Goal: Task Accomplishment & Management: Complete application form

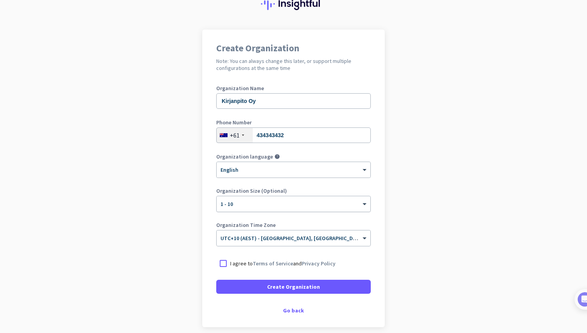
scroll to position [66, 0]
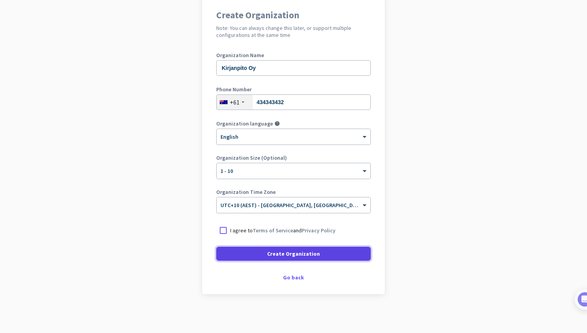
click at [298, 253] on span "Create Organization" at bounding box center [293, 254] width 53 height 8
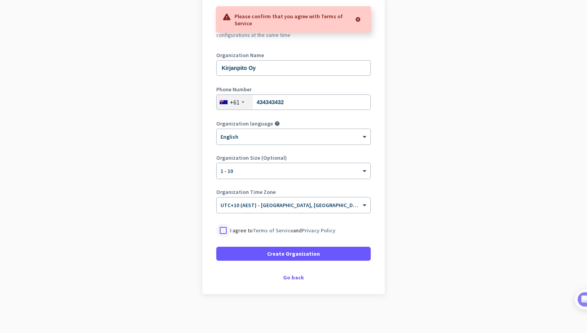
click at [224, 230] on div at bounding box center [223, 230] width 14 height 14
click at [237, 249] on span at bounding box center [293, 253] width 155 height 19
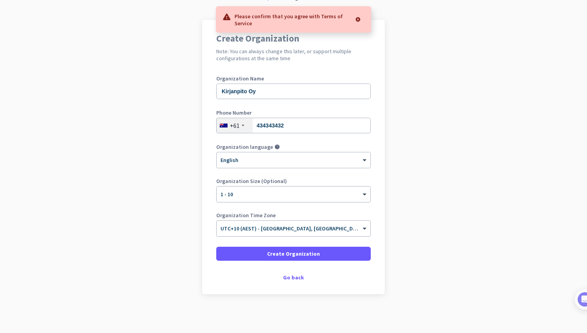
click at [359, 19] on div at bounding box center [358, 20] width 14 height 16
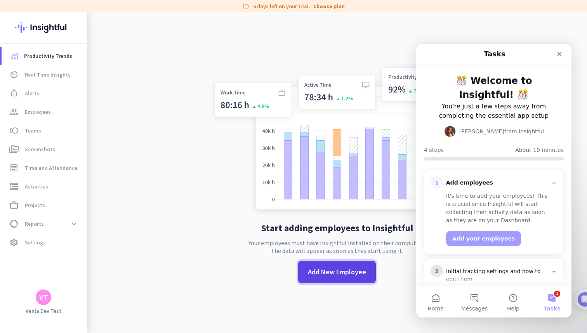
click at [322, 274] on span "Add New Employee" at bounding box center [337, 272] width 58 height 10
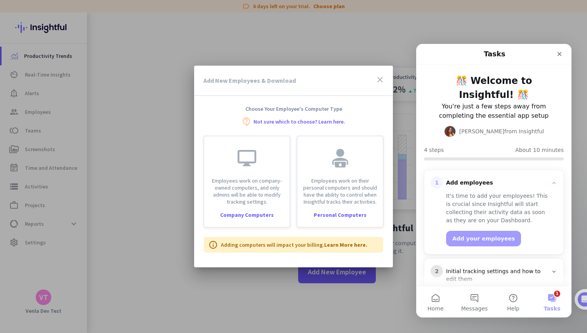
click at [552, 54] on div "Intercom messenger" at bounding box center [537, 54] width 59 height 14
click at [555, 54] on div "Close" at bounding box center [560, 54] width 14 height 14
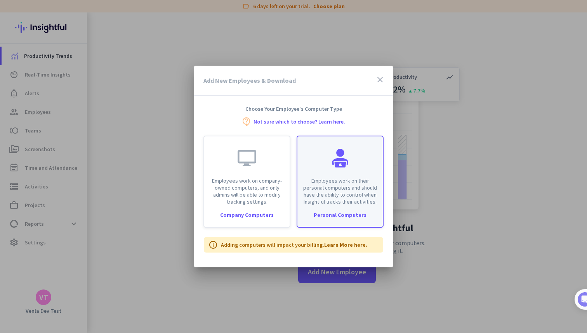
click at [338, 185] on p "Employees work on their personal computers and should have the ability to contr…" at bounding box center [340, 191] width 76 height 28
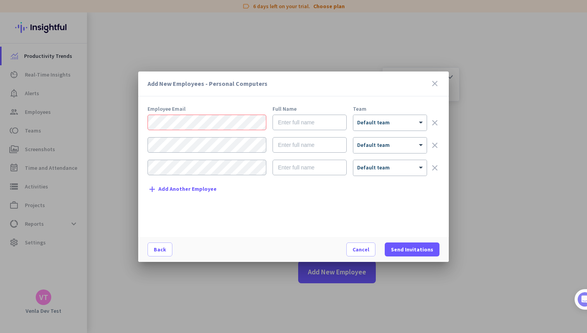
click at [185, 131] on form "× Default team clear × Default team clear × Default team clear" at bounding box center [294, 149] width 292 height 68
click at [192, 136] on form "× Default team clear × Default team clear × Default team clear" at bounding box center [294, 149] width 292 height 68
click at [380, 239] on mat-dialog-actions "Back Cancel Send Invitations" at bounding box center [293, 249] width 311 height 25
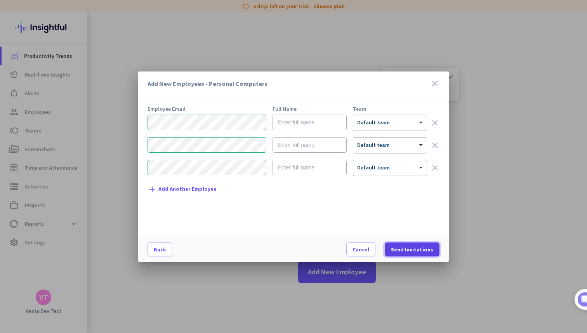
click at [400, 244] on span at bounding box center [412, 249] width 55 height 19
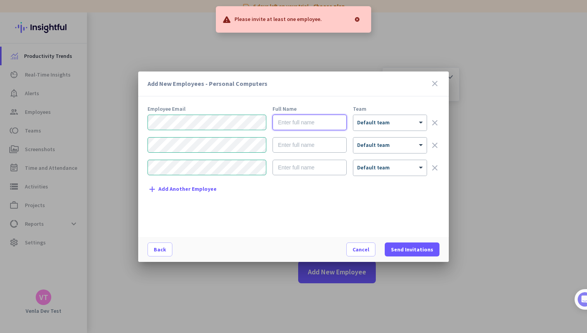
click at [294, 125] on input "text" at bounding box center [310, 123] width 74 height 16
click at [374, 124] on span "Default team" at bounding box center [373, 122] width 33 height 7
drag, startPoint x: 374, startPoint y: 126, endPoint x: 337, endPoint y: 123, distance: 36.7
click at [373, 126] on div "× Default team" at bounding box center [390, 123] width 73 height 16
click at [295, 129] on input "text" at bounding box center [310, 123] width 74 height 16
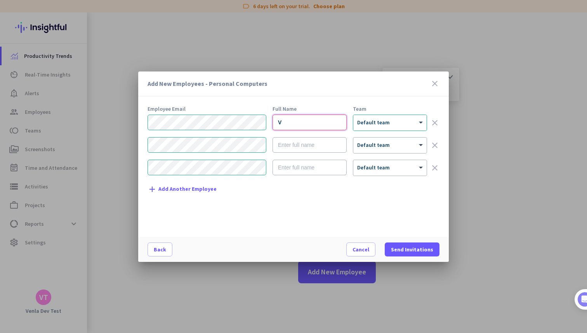
type input "V"
click at [294, 146] on input "text" at bounding box center [310, 145] width 74 height 16
type input "v"
click at [303, 170] on input "text" at bounding box center [310, 168] width 74 height 16
type input "v"
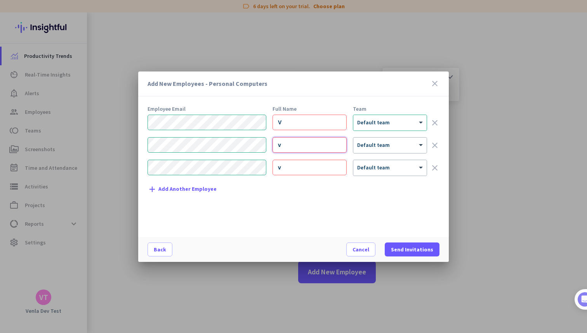
click at [295, 146] on input "v" at bounding box center [310, 145] width 74 height 16
click at [294, 145] on input "v" at bounding box center [310, 145] width 74 height 16
click at [283, 119] on input "V" at bounding box center [310, 123] width 74 height 16
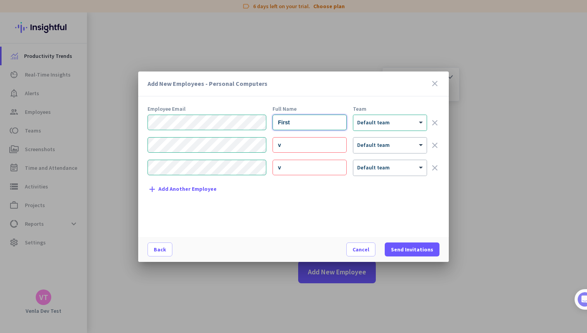
type input "First"
click at [285, 147] on input "v" at bounding box center [310, 145] width 74 height 16
type input "v"
type input "Secon"
click at [295, 184] on div "Employee Email Full Name Team First × Default team clear Secon × Default team c…" at bounding box center [297, 167] width 298 height 123
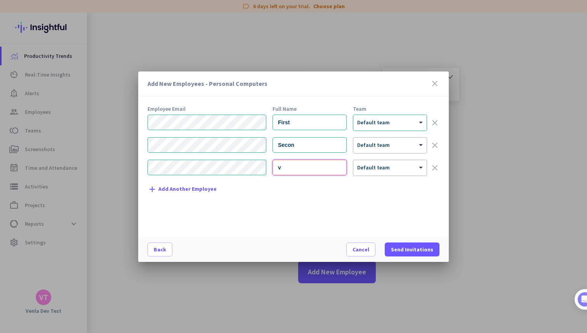
click at [293, 172] on input "v" at bounding box center [310, 168] width 74 height 16
type input "Third"
click at [391, 256] on span at bounding box center [412, 249] width 55 height 19
click at [396, 253] on span at bounding box center [412, 249] width 55 height 19
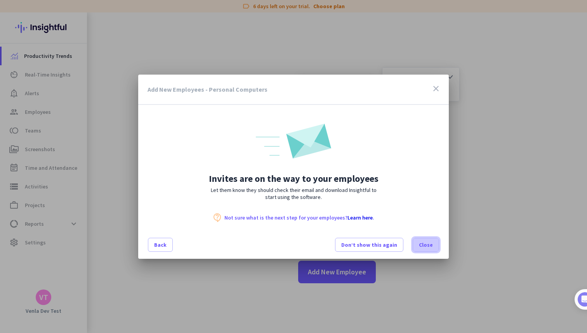
click at [425, 248] on span "Close" at bounding box center [426, 245] width 14 height 8
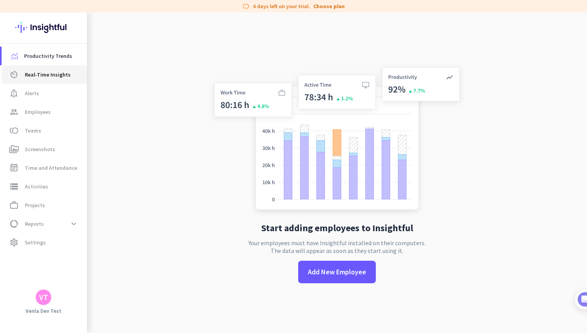
click at [54, 70] on span "Real-Time Insights" at bounding box center [48, 74] width 46 height 9
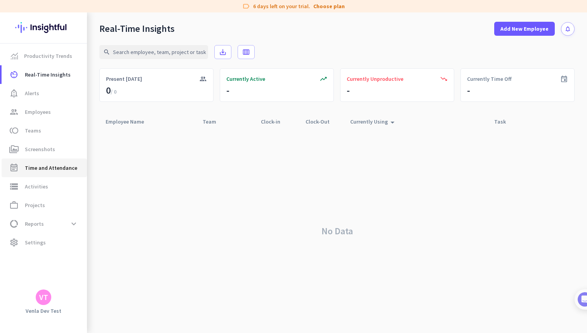
click at [54, 168] on span "Time and Attendance" at bounding box center [51, 167] width 52 height 9
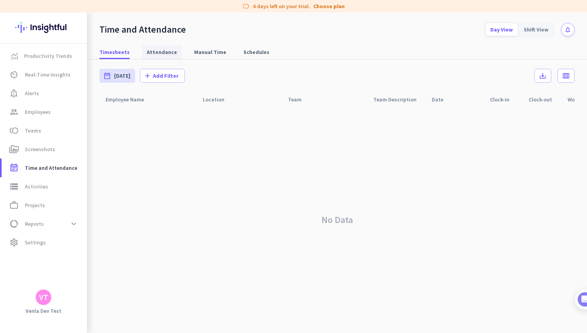
click at [150, 54] on span "Attendance" at bounding box center [162, 52] width 30 height 8
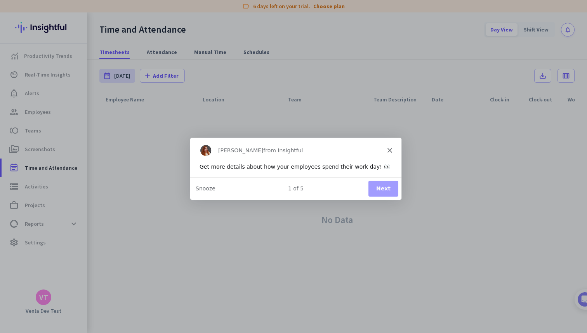
type input "[DATE] - [DATE]"
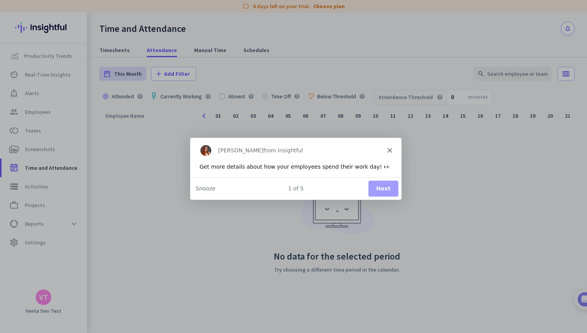
click at [390, 148] on div "[PERSON_NAME] from Insightful" at bounding box center [295, 150] width 211 height 25
click at [390, 148] on icon "Close" at bounding box center [389, 150] width 5 height 5
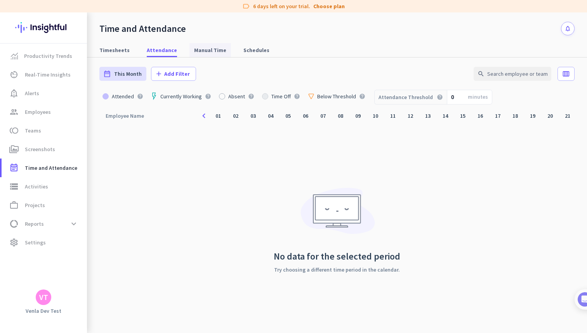
click at [221, 50] on link "Manual Time" at bounding box center [211, 50] width 42 height 14
type input "[DATE] - [DATE]"
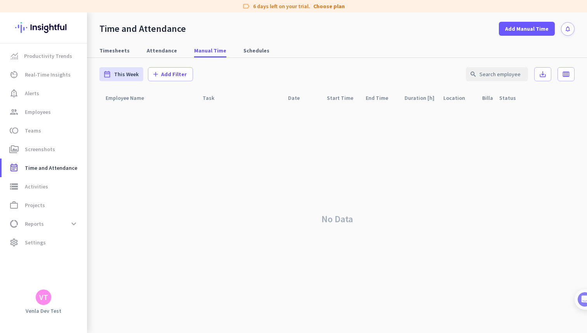
click at [163, 59] on div "date_range [DATE][DATE] - [DATE] add Add Filter search save_alt calendar_view_w…" at bounding box center [337, 74] width 476 height 33
click at [164, 54] on span "Attendance" at bounding box center [162, 51] width 30 height 8
type input "[DATE] - [DATE]"
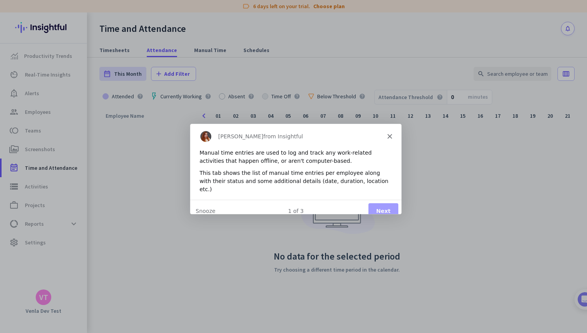
click at [394, 139] on div "[PERSON_NAME] from Insightful" at bounding box center [295, 135] width 211 height 25
click at [390, 139] on div "[PERSON_NAME] from Insightful" at bounding box center [295, 135] width 211 height 25
click at [388, 135] on icon "Close" at bounding box center [389, 135] width 5 height 5
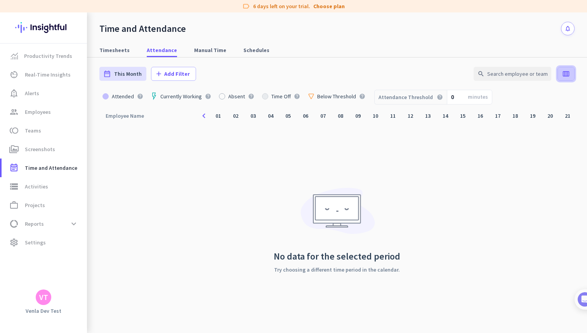
click at [564, 70] on icon "calendar_view_week" at bounding box center [567, 74] width 8 height 8
click at [523, 108] on span "Team" at bounding box center [543, 107] width 51 height 9
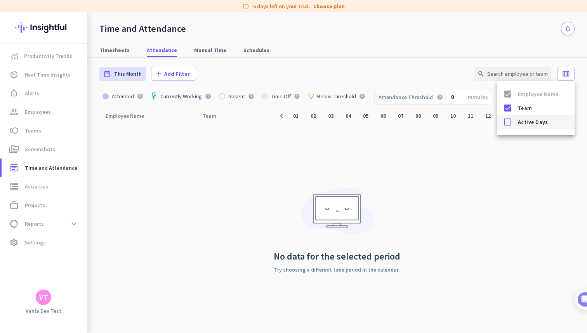
click at [523, 124] on span "Active Days" at bounding box center [543, 121] width 51 height 9
click at [519, 110] on span "Team" at bounding box center [543, 107] width 51 height 9
click at [518, 119] on span "Active Days" at bounding box center [543, 121] width 51 height 9
click at [560, 78] on div at bounding box center [293, 166] width 587 height 333
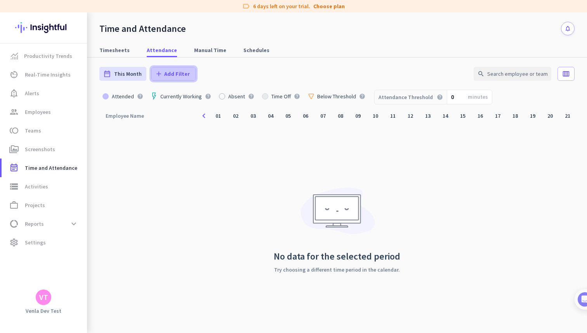
click at [161, 70] on span at bounding box center [174, 73] width 44 height 19
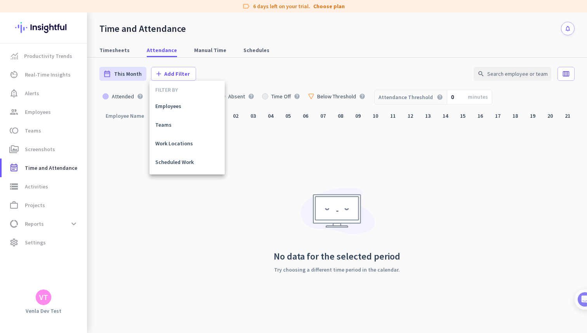
click at [161, 70] on div at bounding box center [293, 166] width 587 height 333
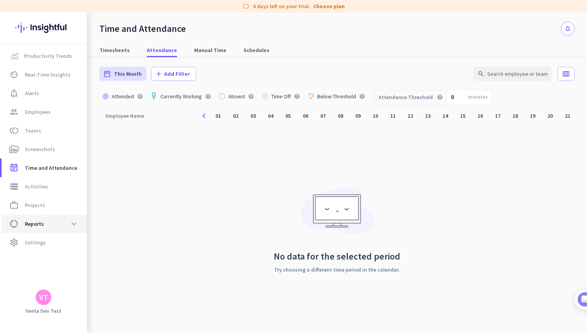
click at [35, 220] on span "Reports" at bounding box center [34, 223] width 19 height 9
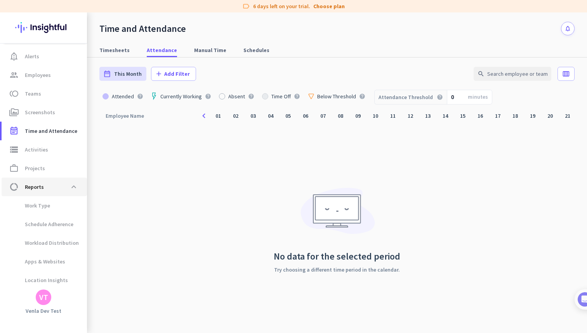
type input "[DATE] - [DATE]"
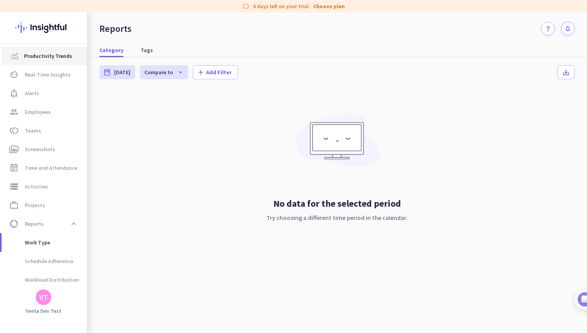
click at [51, 59] on span "Productivity Trends" at bounding box center [48, 55] width 48 height 9
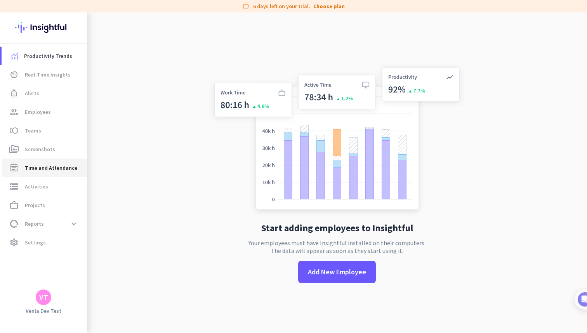
click at [44, 168] on span "Time and Attendance" at bounding box center [51, 167] width 52 height 9
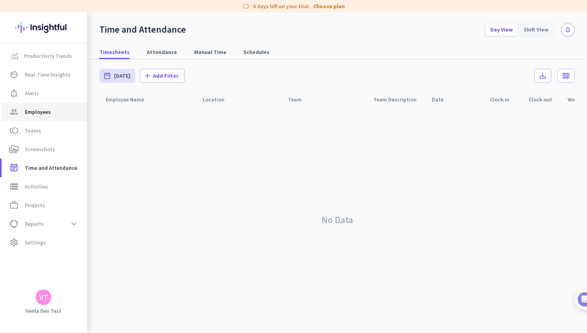
click at [42, 105] on link "group Employees" at bounding box center [44, 112] width 85 height 19
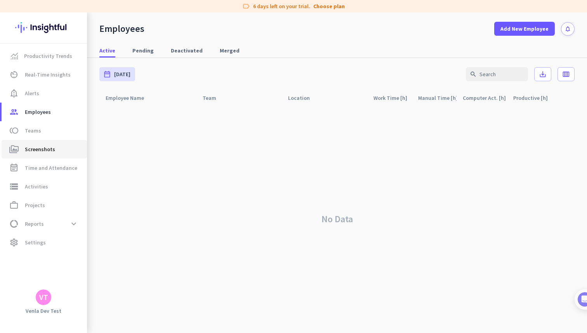
click at [59, 140] on link "perm_media Screenshots" at bounding box center [44, 149] width 85 height 19
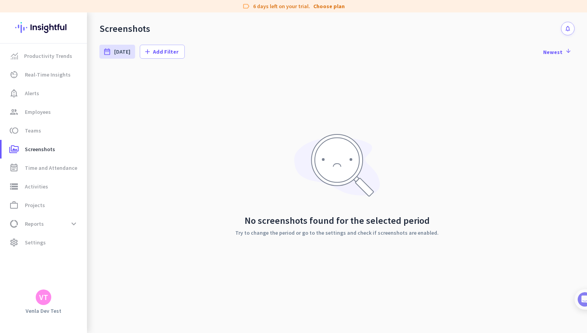
click at [56, 23] on img at bounding box center [43, 27] width 57 height 30
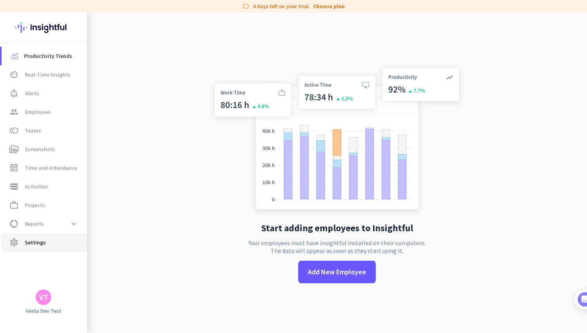
click at [65, 236] on link "settings Settings" at bounding box center [44, 242] width 85 height 19
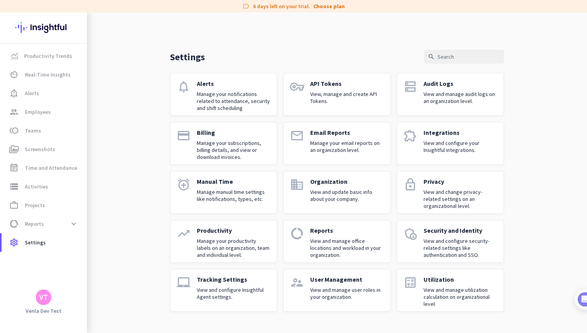
click at [239, 186] on div "Manual Time Manage manual time settings like notifications, types, etc." at bounding box center [234, 193] width 74 height 30
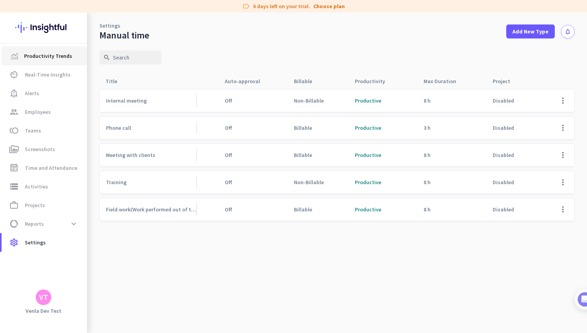
click at [58, 58] on span "Productivity Trends" at bounding box center [48, 55] width 48 height 9
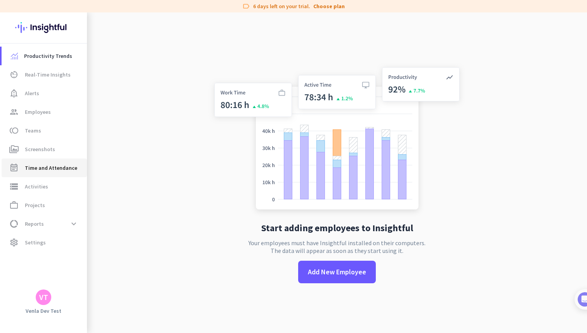
click at [66, 171] on span "Time and Attendance" at bounding box center [51, 167] width 52 height 9
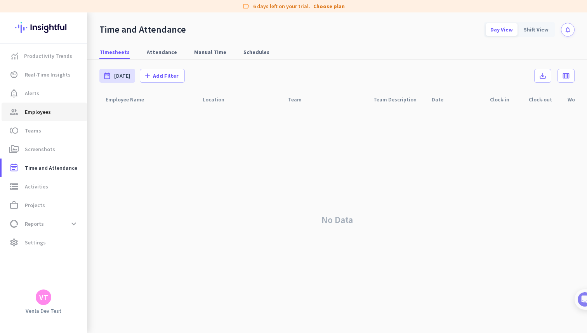
click at [56, 113] on span "group Employees" at bounding box center [44, 111] width 73 height 9
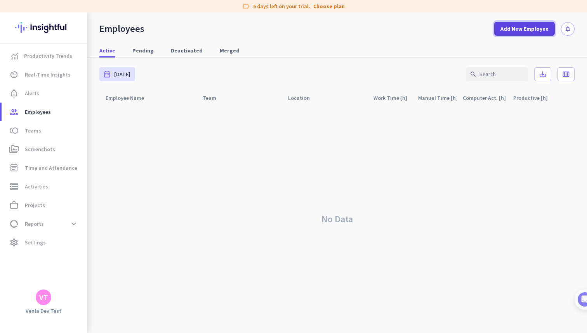
click at [537, 33] on span at bounding box center [525, 28] width 61 height 19
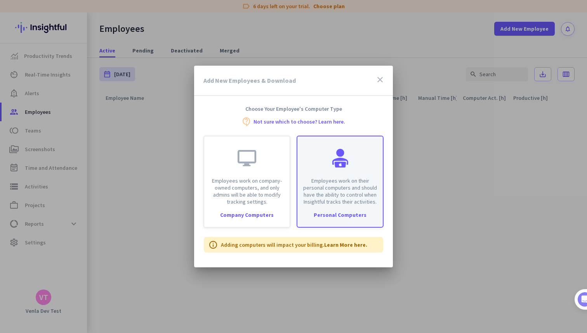
click at [361, 152] on div "Employees work on their personal computers and should have the ability to contr…" at bounding box center [340, 170] width 85 height 69
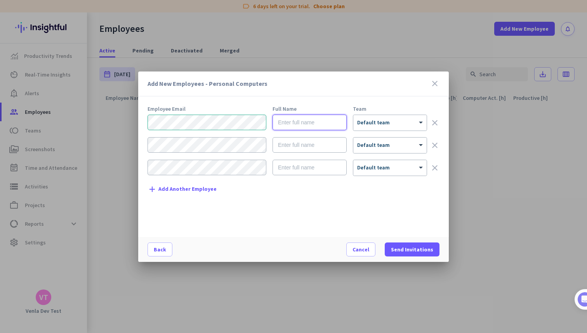
click at [300, 121] on input "text" at bounding box center [310, 123] width 74 height 16
type input "Test Person"
click at [428, 244] on span at bounding box center [412, 249] width 55 height 19
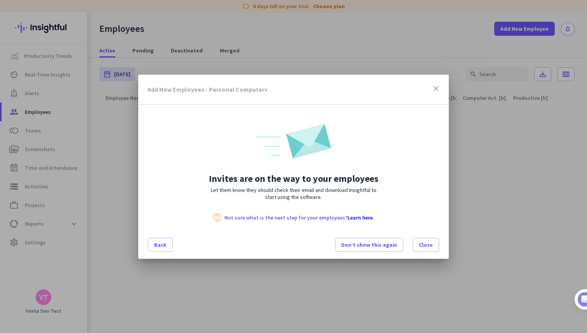
click at [432, 86] on icon "close" at bounding box center [436, 88] width 9 height 9
